Goal: Communication & Community: Answer question/provide support

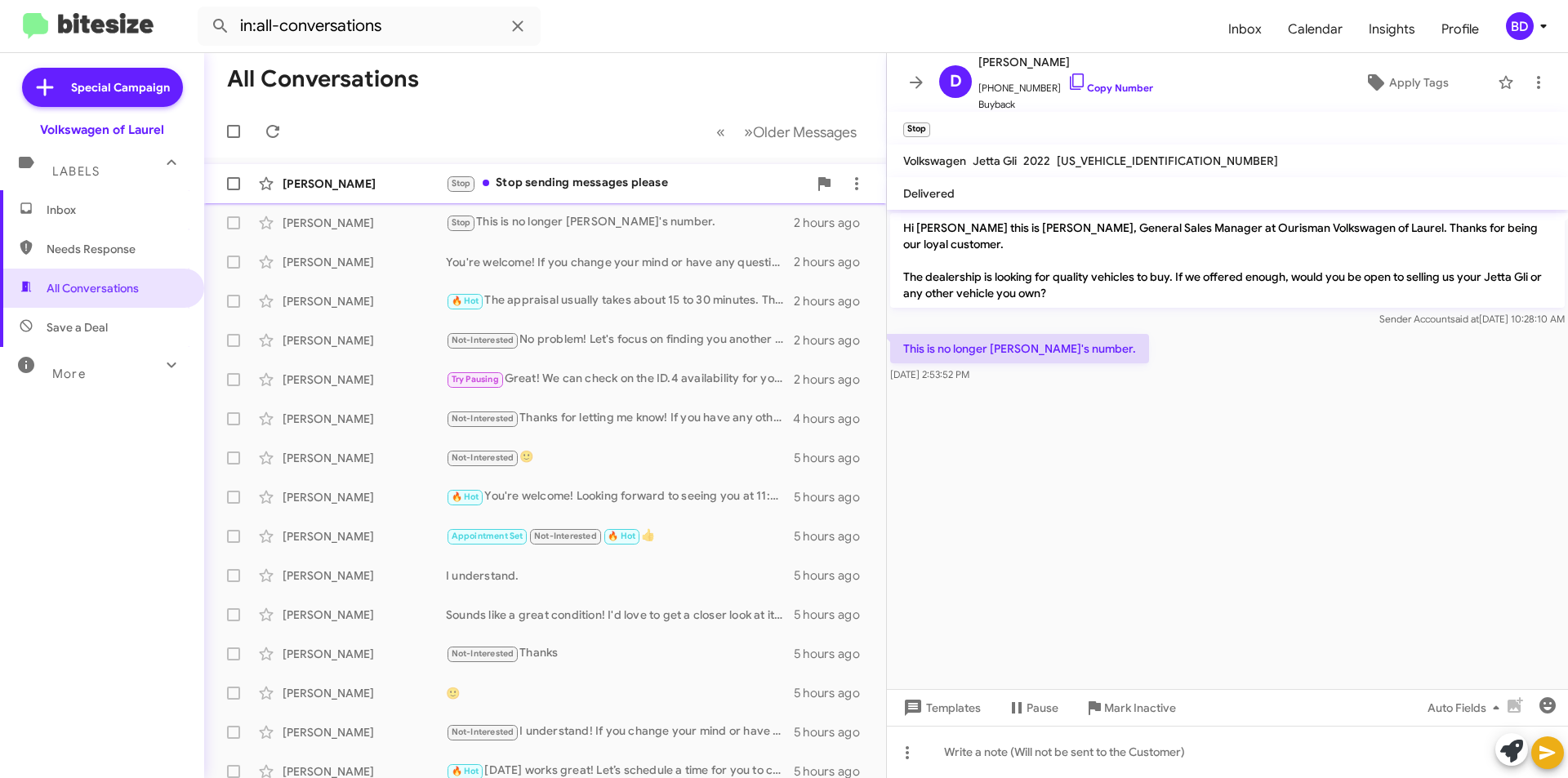
click at [576, 179] on div "Stop Stop sending messages please" at bounding box center [627, 183] width 362 height 19
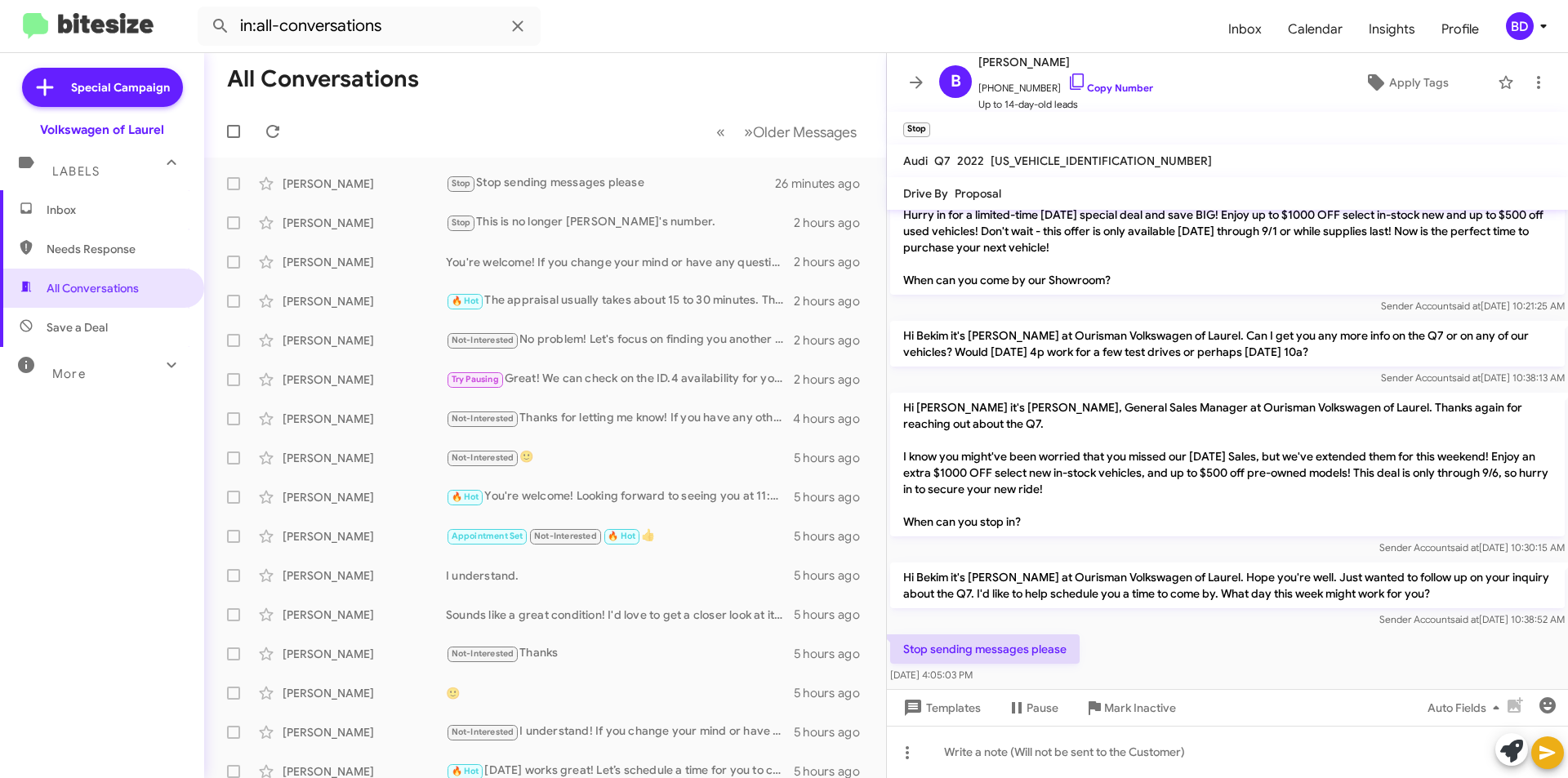
scroll to position [80, 0]
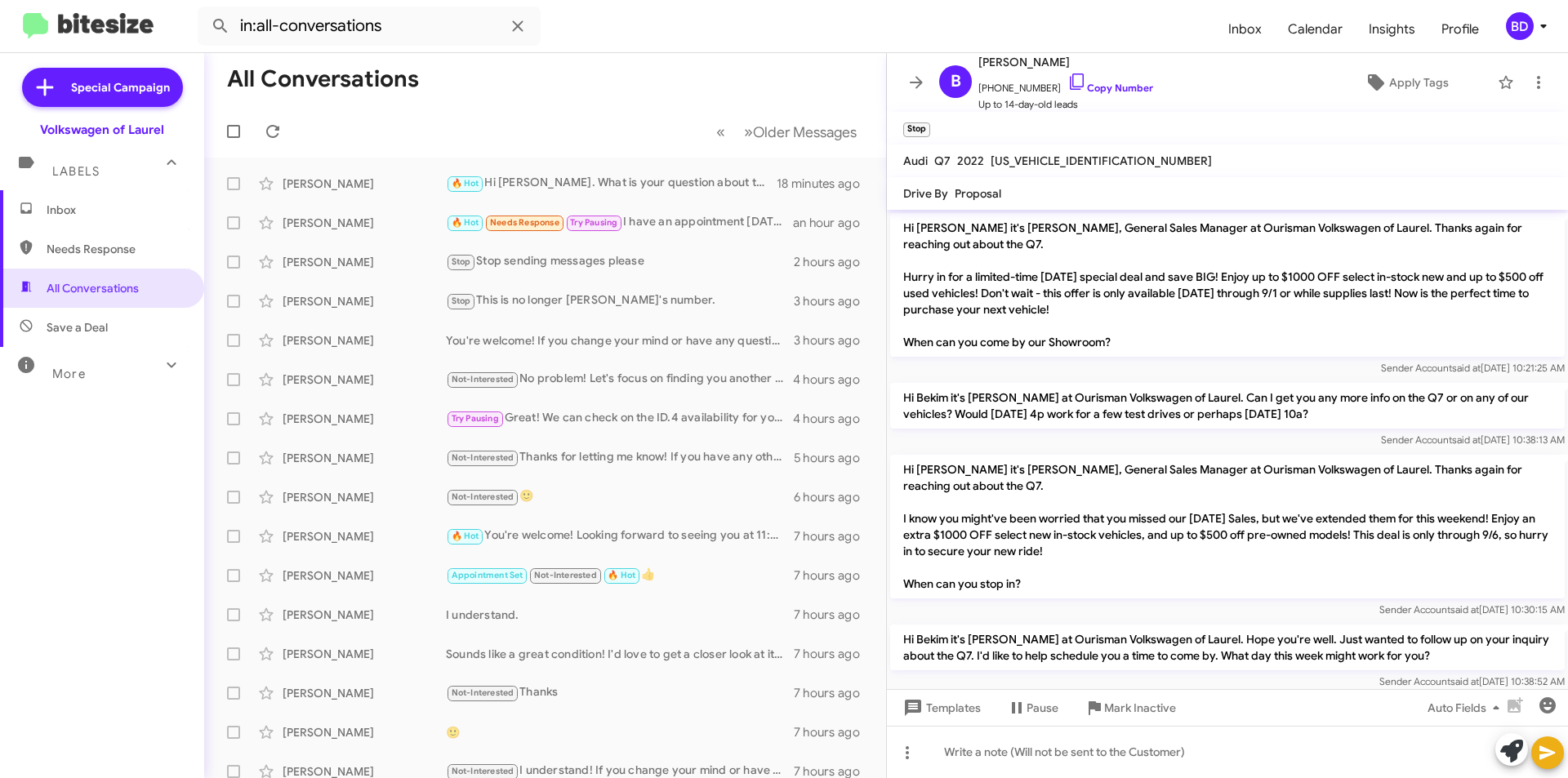
scroll to position [47, 0]
